Goal: Information Seeking & Learning: Learn about a topic

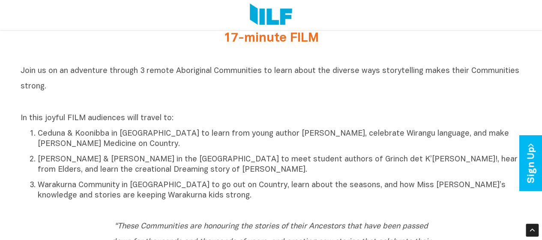
scroll to position [347, 0]
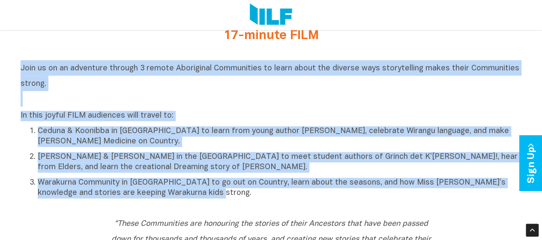
drag, startPoint x: 207, startPoint y: 201, endPoint x: 13, endPoint y: 66, distance: 235.2
copy div "Join us on an adventure through 3 remote Aboriginal Communities to learn about …"
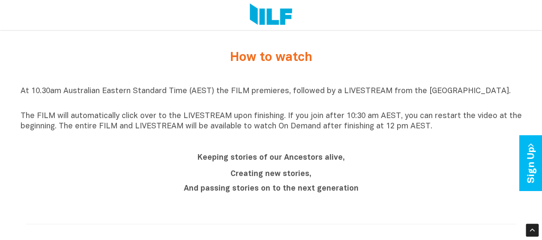
scroll to position [659, 0]
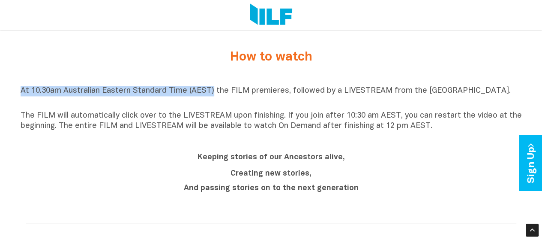
drag, startPoint x: 210, startPoint y: 98, endPoint x: 18, endPoint y: 90, distance: 191.7
click at [18, 90] on div "Indigenous Literacy Day 2025 Indigenous Literacy Day 2025 will be held [DATE][D…" at bounding box center [271, 125] width 542 height 1032
copy p "At 10.30am Australian Eastern Standard Time (AEST)"
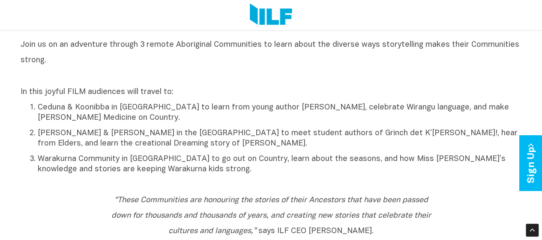
scroll to position [369, 0]
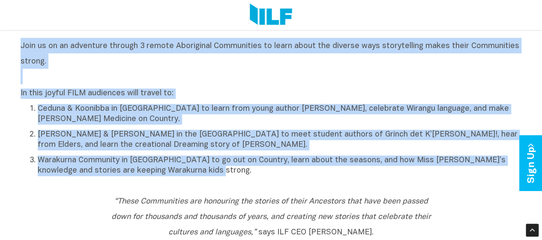
drag, startPoint x: 201, startPoint y: 174, endPoint x: 0, endPoint y: 39, distance: 241.5
copy div "Join us on an adventure through 3 remote Aboriginal Communities to learn about …"
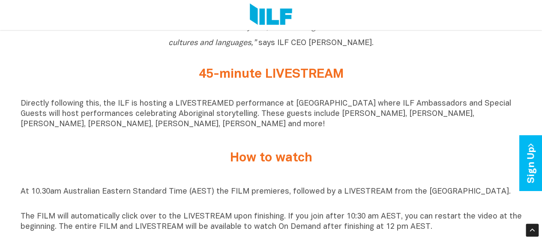
scroll to position [560, 0]
